Goal: Transaction & Acquisition: Purchase product/service

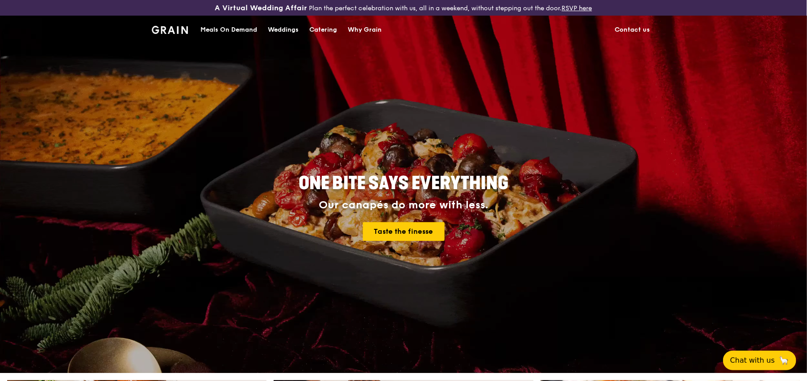
click at [323, 27] on div "Catering" at bounding box center [324, 30] width 28 height 27
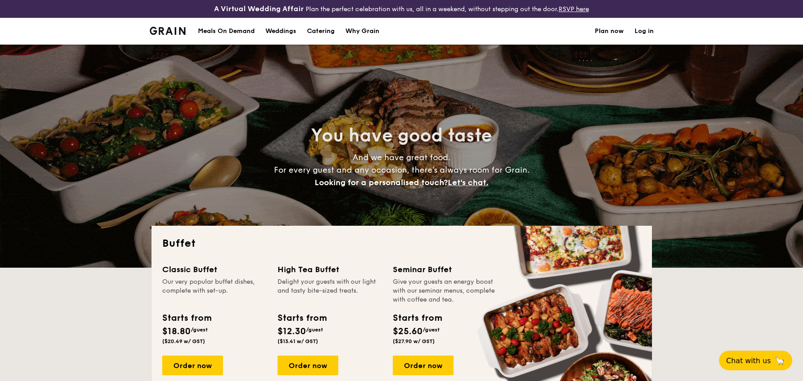
select select
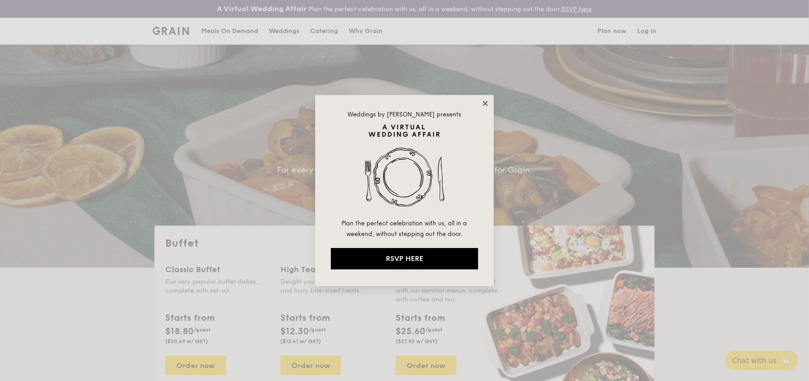
click at [487, 100] on icon at bounding box center [485, 104] width 8 height 8
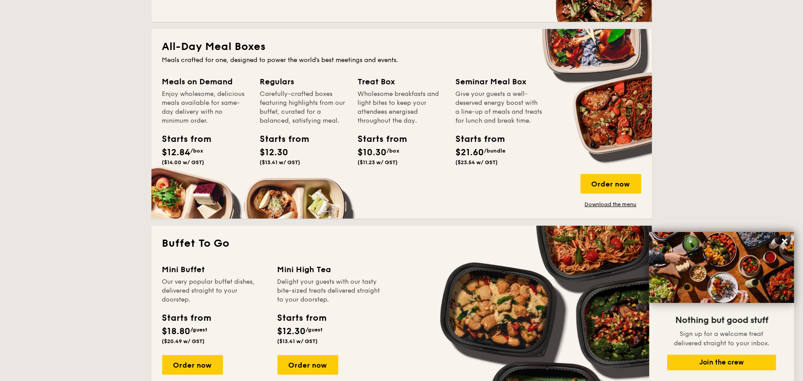
scroll to position [402, 0]
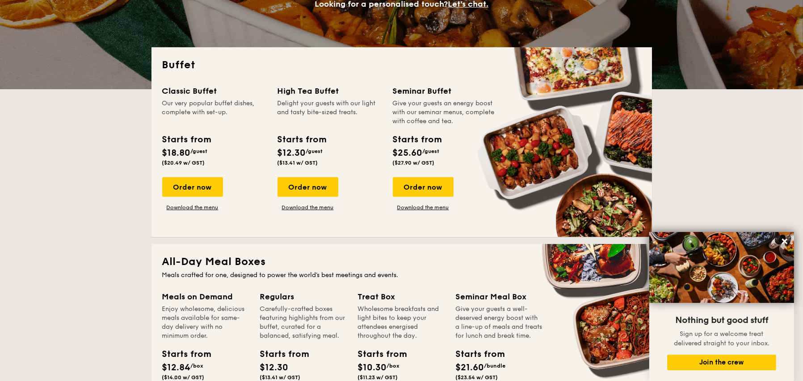
scroll to position [0, 0]
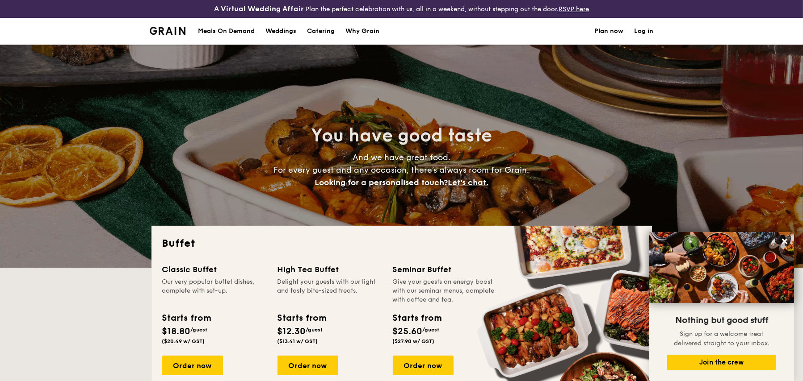
click at [227, 30] on div "Meals On Demand" at bounding box center [226, 31] width 57 height 27
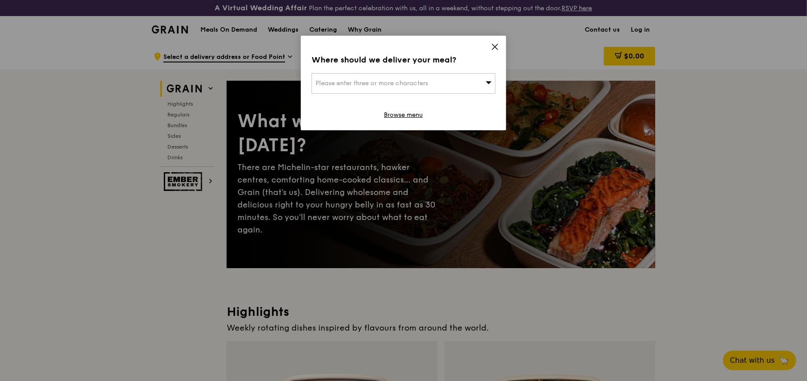
click at [498, 44] on icon at bounding box center [495, 47] width 8 height 8
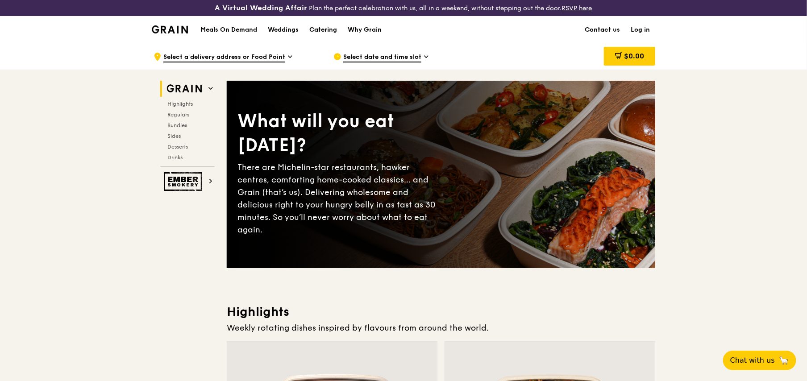
click at [322, 29] on div "Catering" at bounding box center [324, 30] width 28 height 27
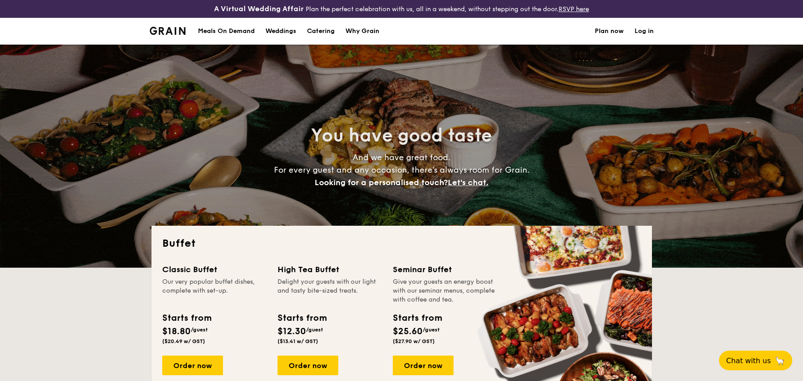
select select
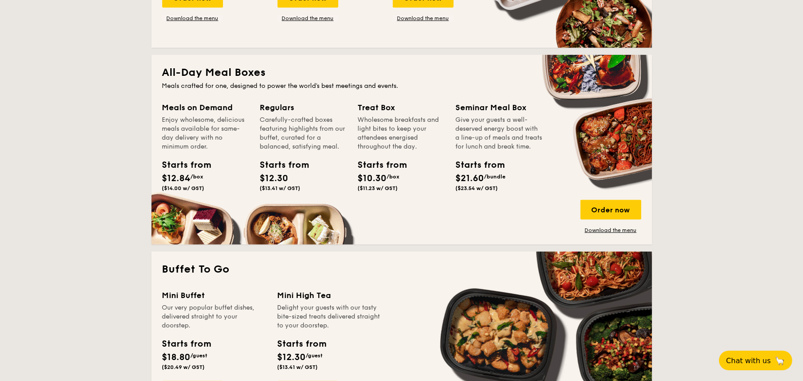
scroll to position [357, 0]
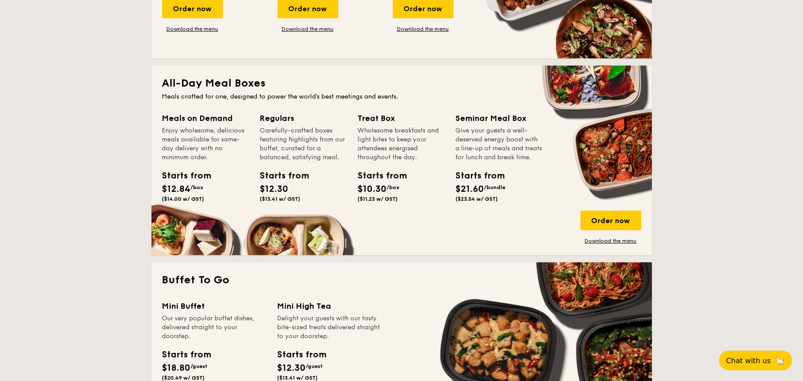
click at [245, 158] on div "Enjoy wholesome, delicious meals available for same-day delivery with no minimu…" at bounding box center [205, 144] width 87 height 36
click at [597, 217] on div "Order now" at bounding box center [610, 221] width 61 height 20
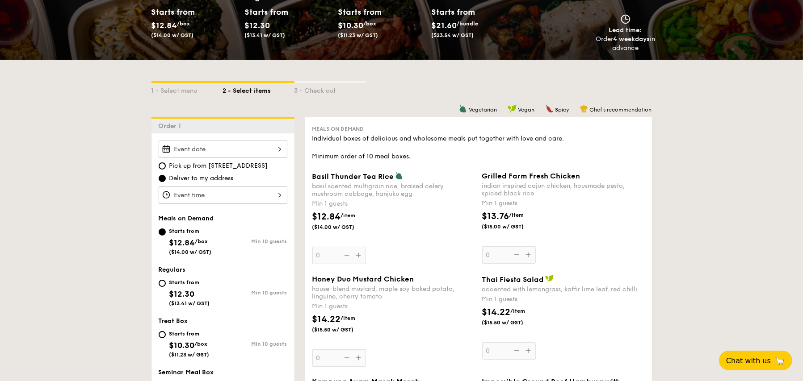
scroll to position [223, 0]
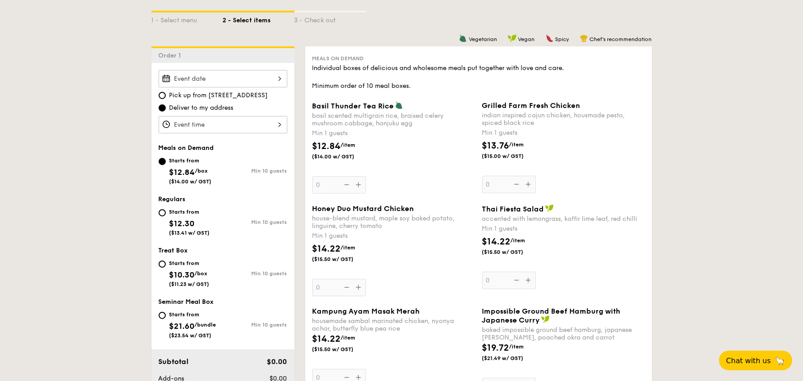
scroll to position [1154, 0]
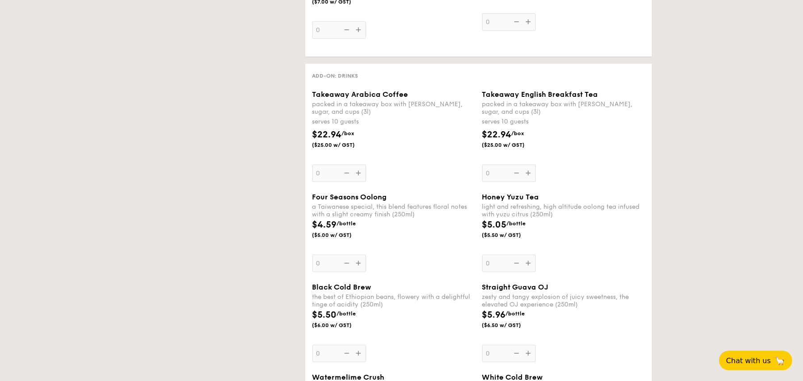
select select
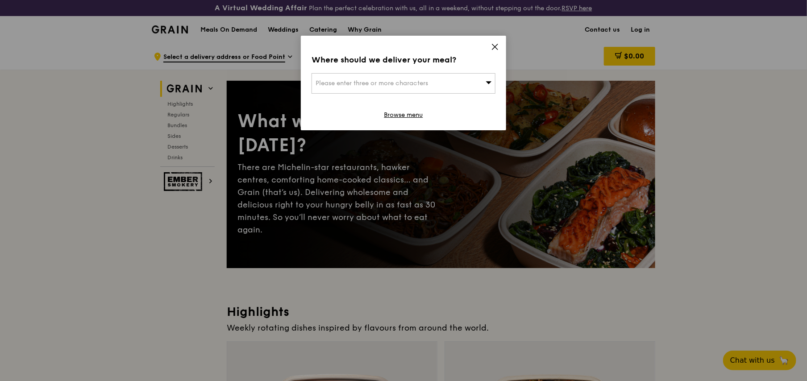
click at [494, 47] on icon at bounding box center [495, 47] width 8 height 8
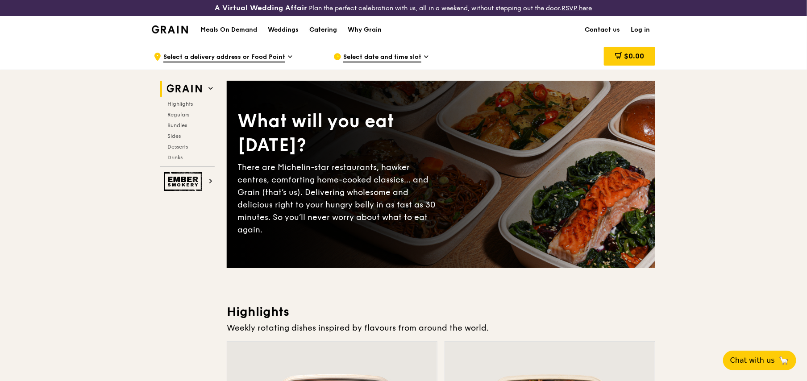
click at [327, 31] on div "Catering" at bounding box center [324, 30] width 28 height 27
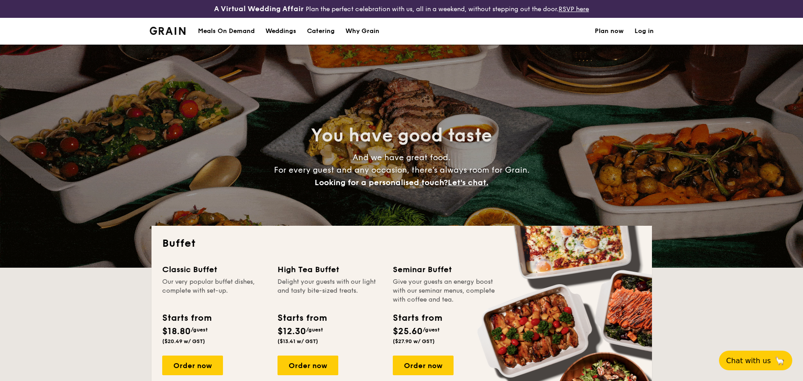
select select
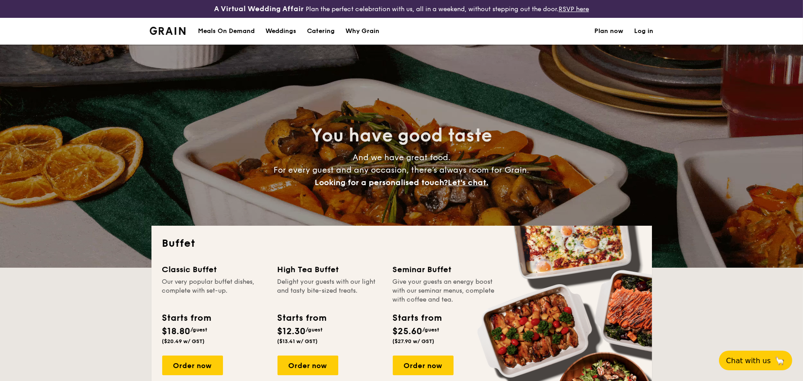
click at [329, 29] on h1 "Catering" at bounding box center [321, 31] width 28 height 27
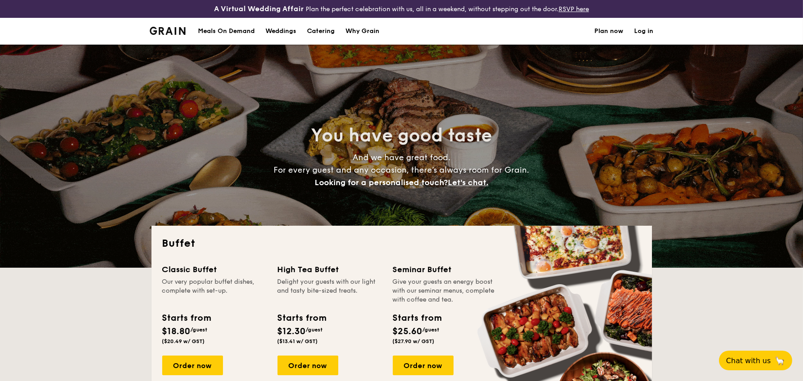
click at [234, 28] on div "Meals On Demand" at bounding box center [226, 31] width 57 height 27
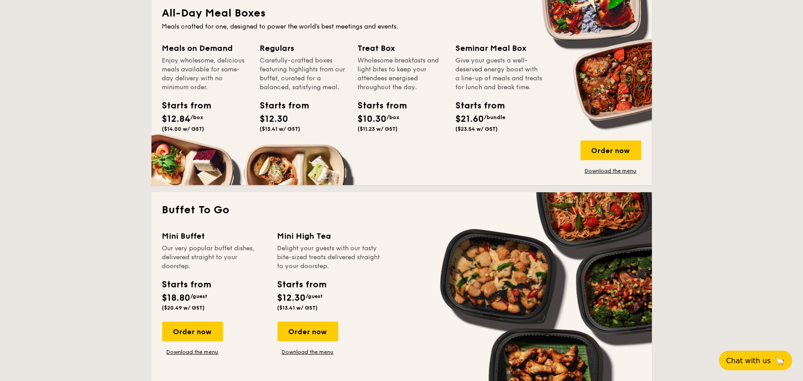
scroll to position [357, 0]
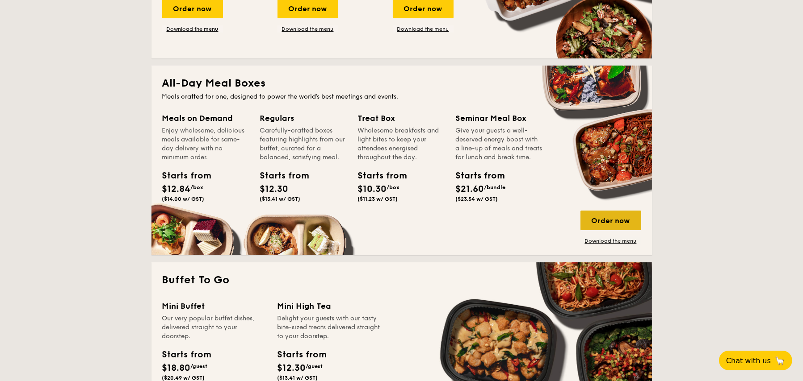
click at [608, 221] on div "Order now" at bounding box center [610, 221] width 61 height 20
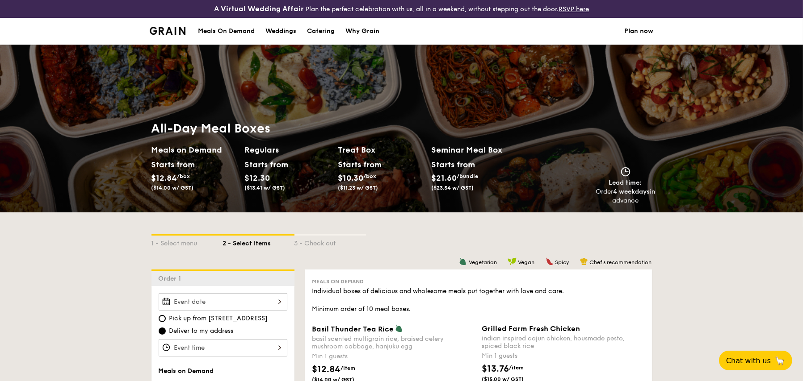
click at [232, 30] on div "Meals On Demand" at bounding box center [226, 31] width 57 height 27
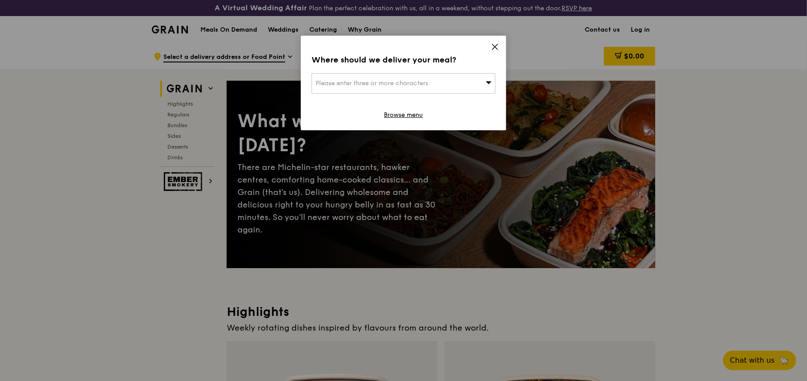
click at [492, 46] on icon at bounding box center [495, 47] width 8 height 8
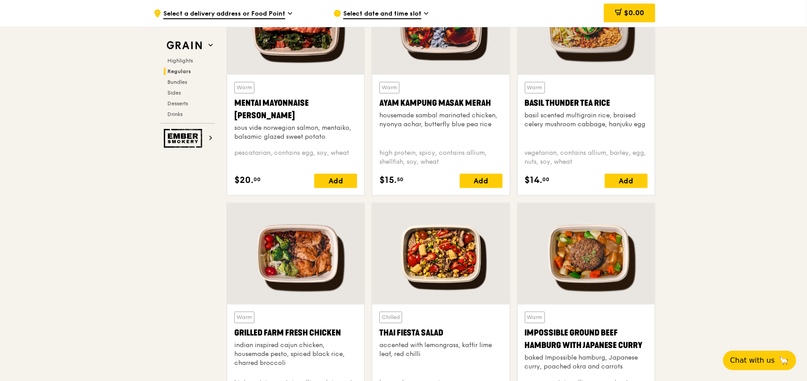
scroll to position [759, 0]
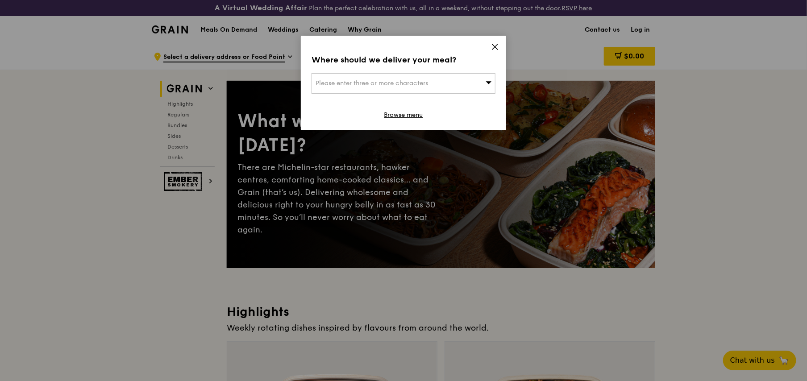
click at [498, 42] on div "Where should we deliver your meal? Please enter three or more characters Browse…" at bounding box center [403, 83] width 205 height 95
click at [494, 45] on icon at bounding box center [495, 47] width 8 height 8
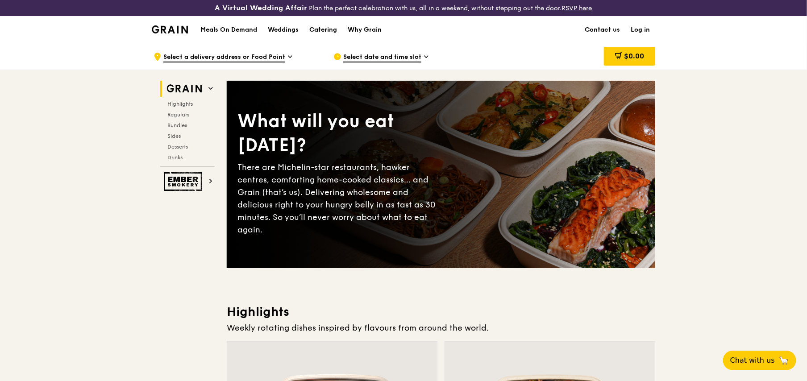
click at [335, 32] on div "Catering" at bounding box center [324, 30] width 28 height 27
click at [324, 30] on div "Catering" at bounding box center [324, 30] width 28 height 27
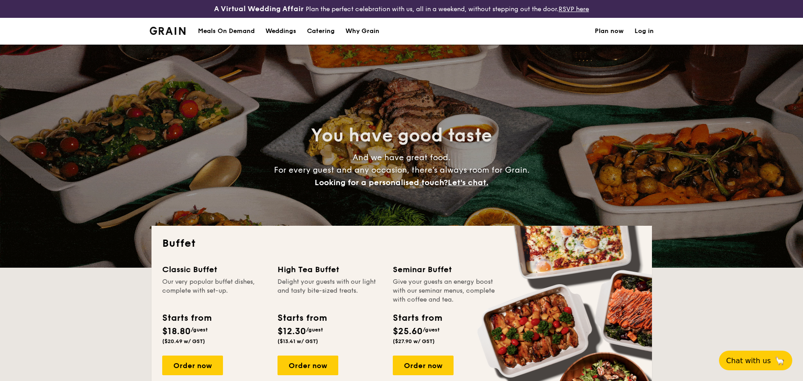
select select
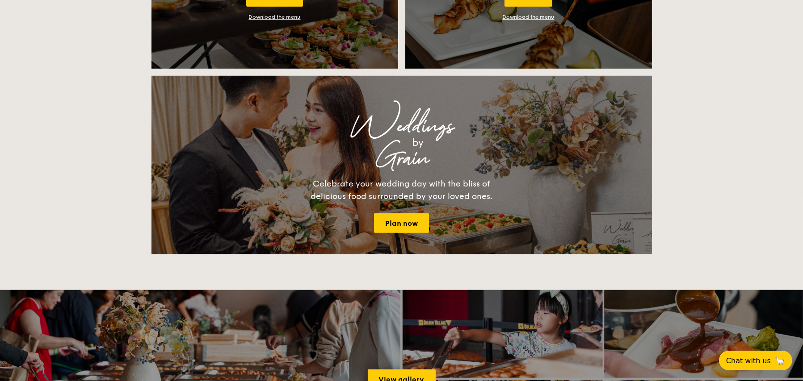
scroll to position [1161, 0]
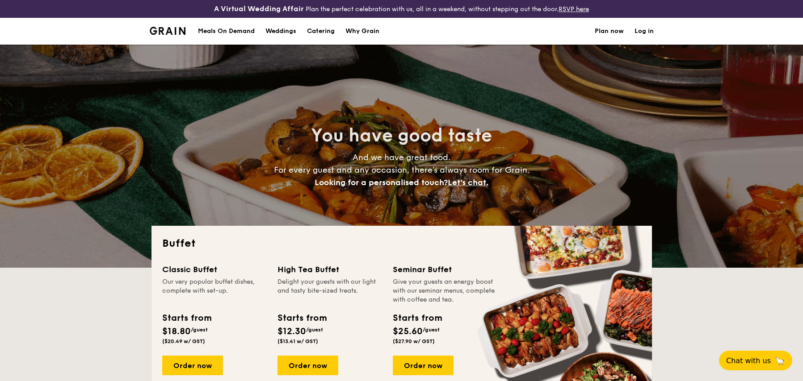
select select
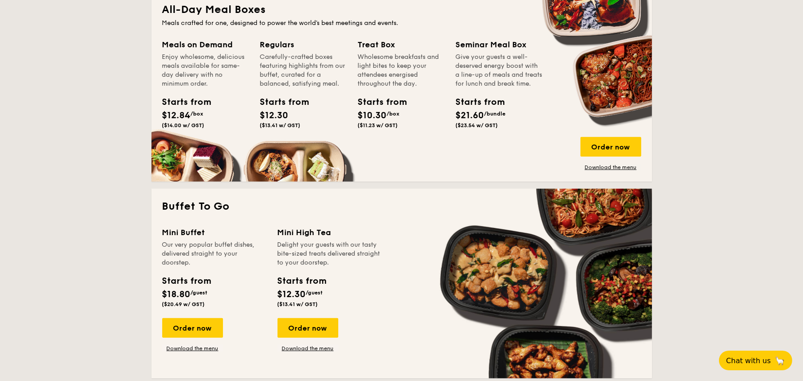
scroll to position [491, 0]
